Goal: Task Accomplishment & Management: Use online tool/utility

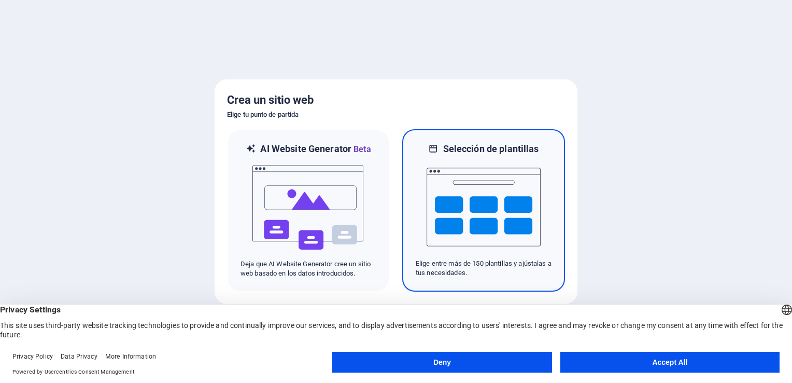
click at [497, 231] on img at bounding box center [484, 207] width 114 height 104
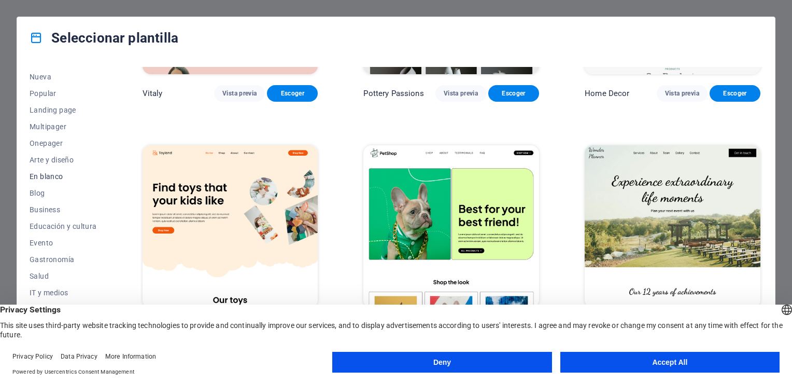
scroll to position [145, 0]
click at [59, 244] on span "Portfolio" at bounding box center [63, 246] width 67 height 8
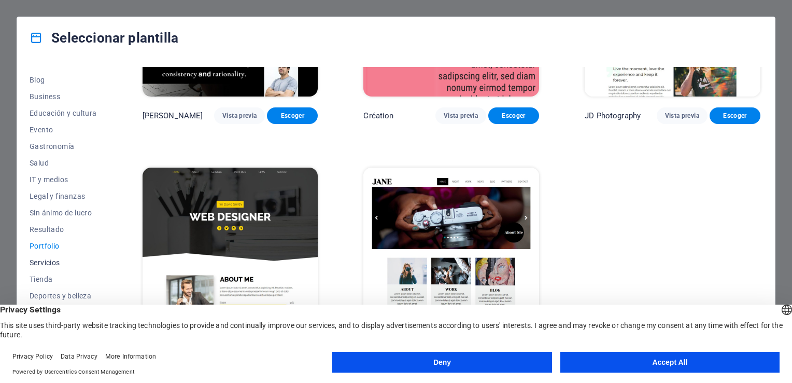
click at [59, 259] on span "Servicios" at bounding box center [63, 262] width 67 height 8
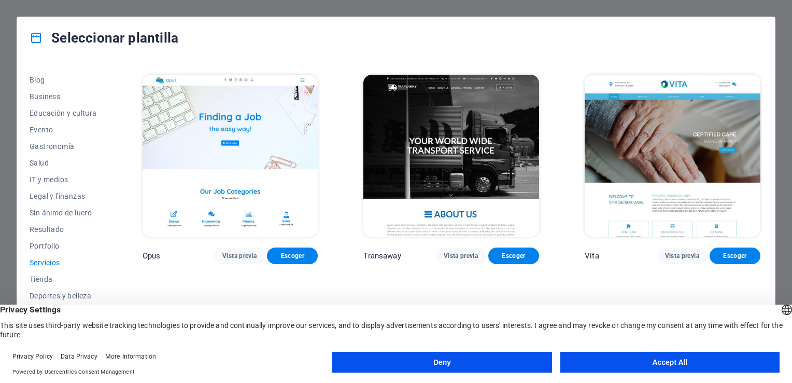
scroll to position [1400, 0]
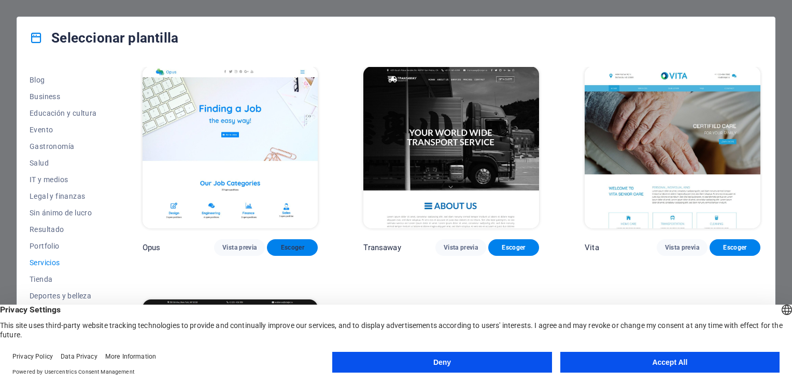
click at [297, 243] on span "Escoger" at bounding box center [292, 247] width 34 height 8
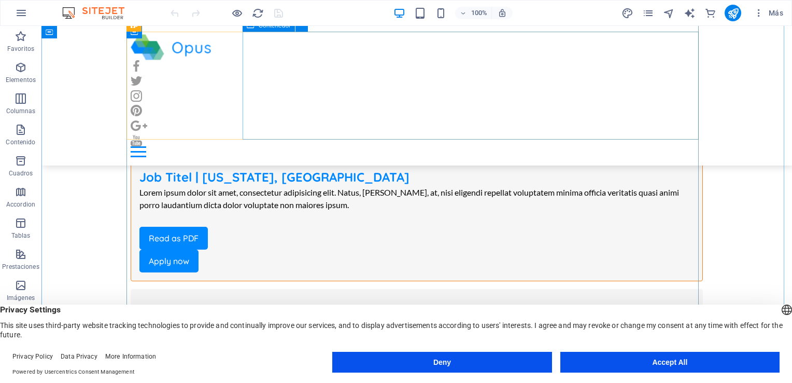
scroll to position [2800, 0]
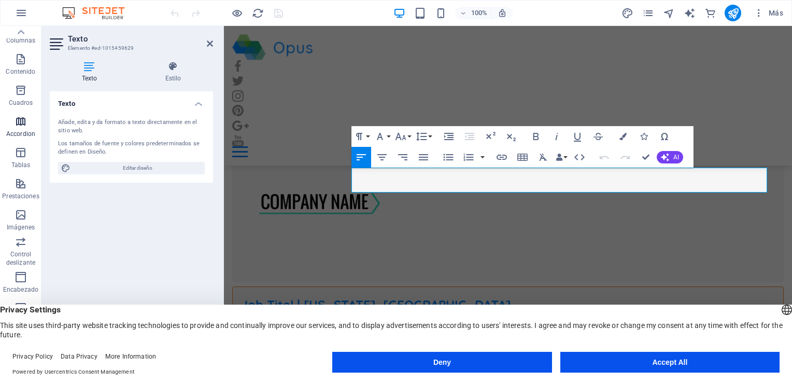
scroll to position [0, 0]
